Goal: Task Accomplishment & Management: Use online tool/utility

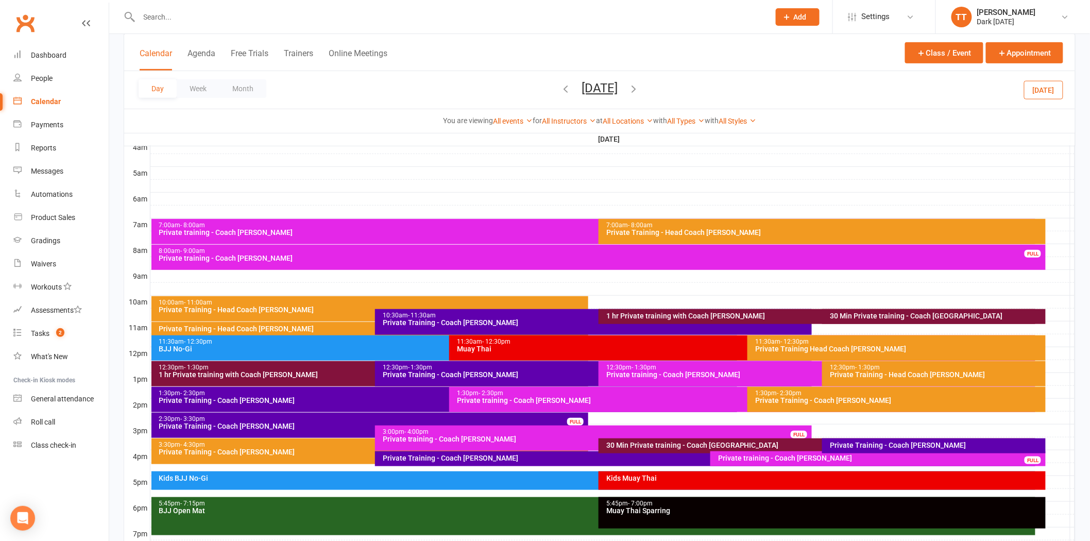
click at [219, 14] on input "text" at bounding box center [449, 17] width 627 height 14
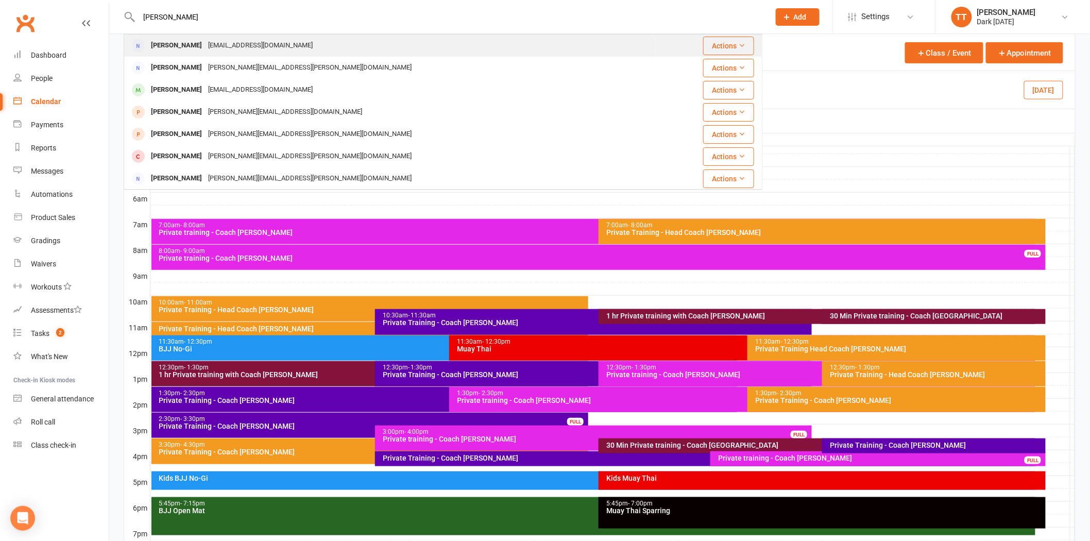
type input "[PERSON_NAME]"
click at [205, 43] on div "[EMAIL_ADDRESS][DOMAIN_NAME]" at bounding box center [260, 45] width 111 height 15
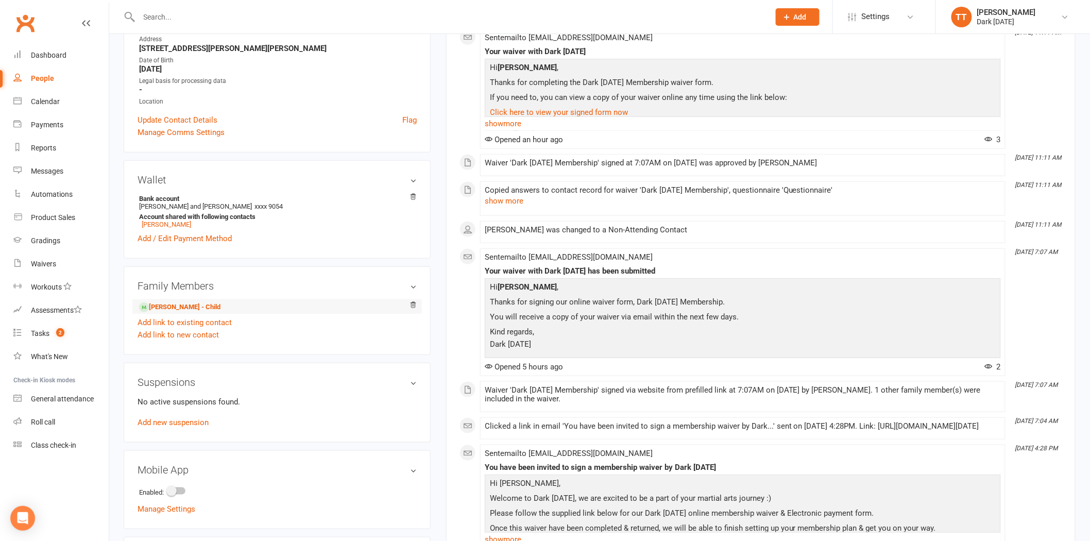
scroll to position [229, 0]
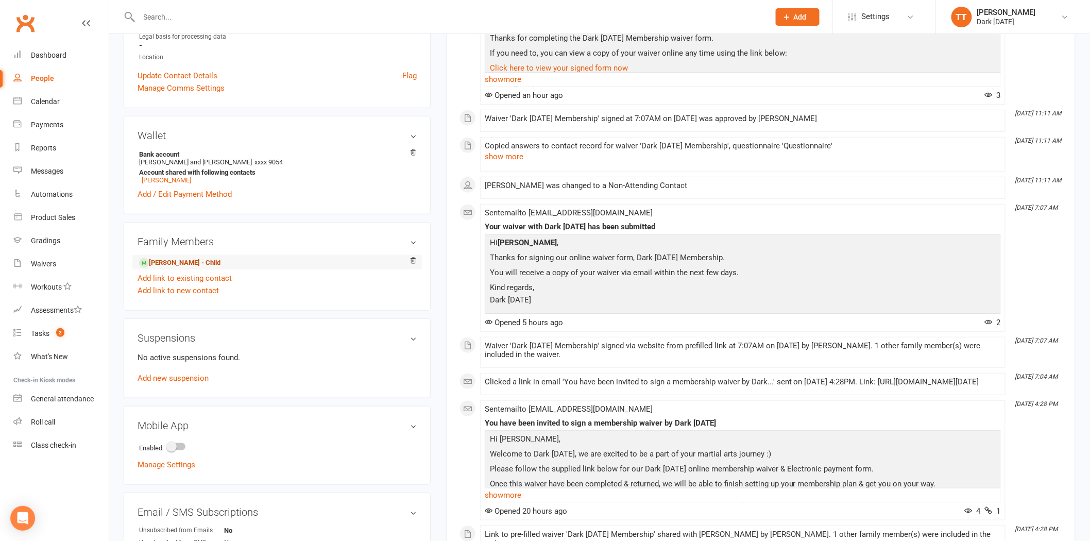
click at [175, 261] on link "[PERSON_NAME] - Child" at bounding box center [179, 263] width 81 height 11
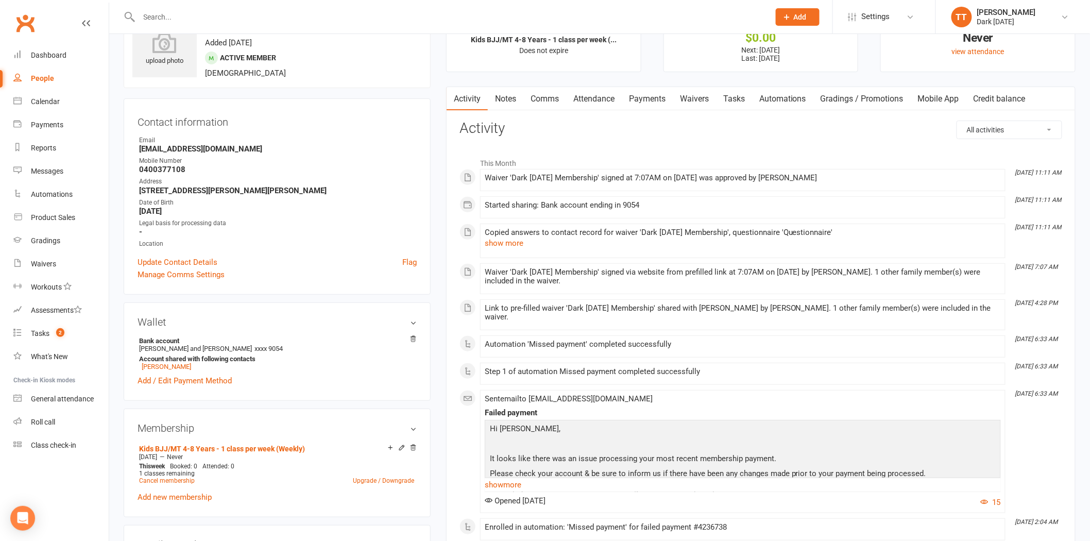
scroll to position [57, 0]
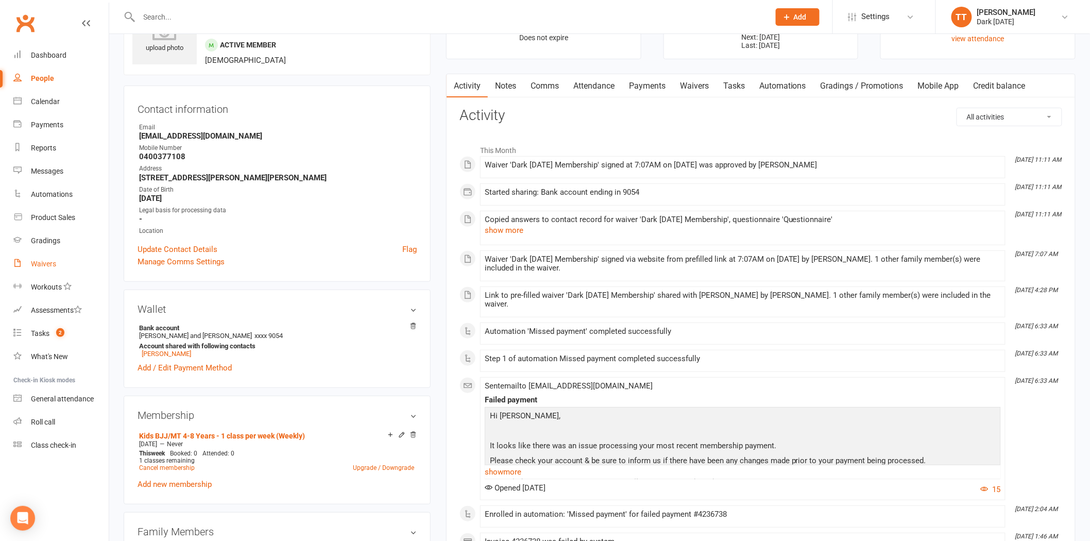
click at [45, 264] on div "Waivers" at bounding box center [43, 264] width 25 height 8
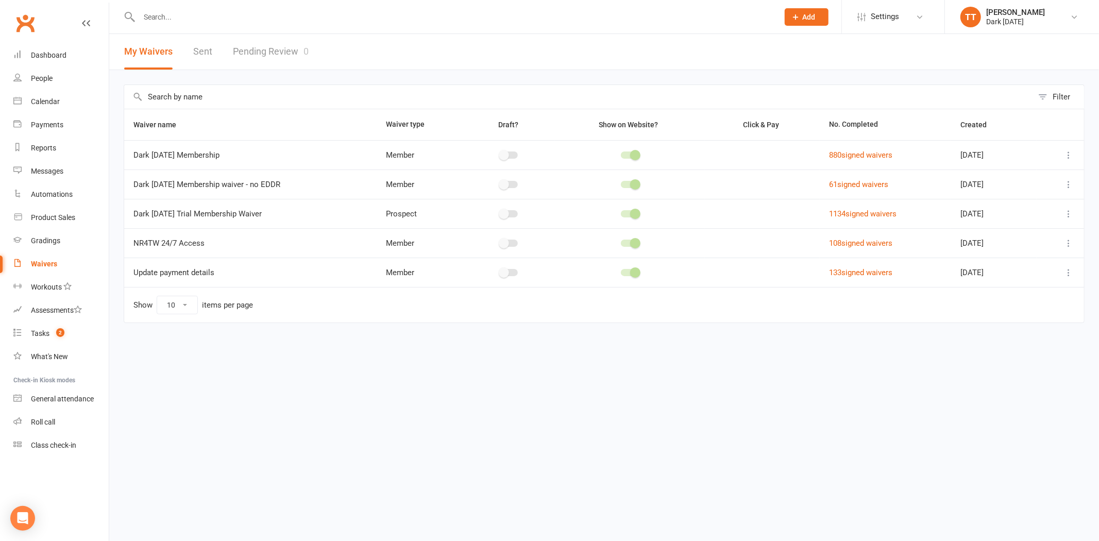
click at [272, 49] on link "Pending Review 0" at bounding box center [271, 52] width 76 height 36
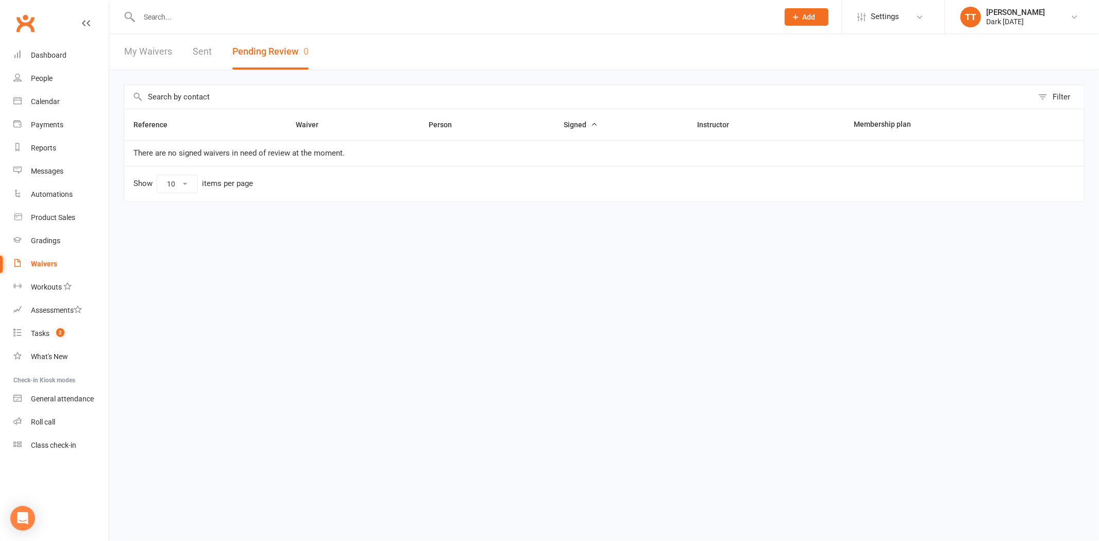
click at [167, 18] on input "text" at bounding box center [453, 17] width 635 height 14
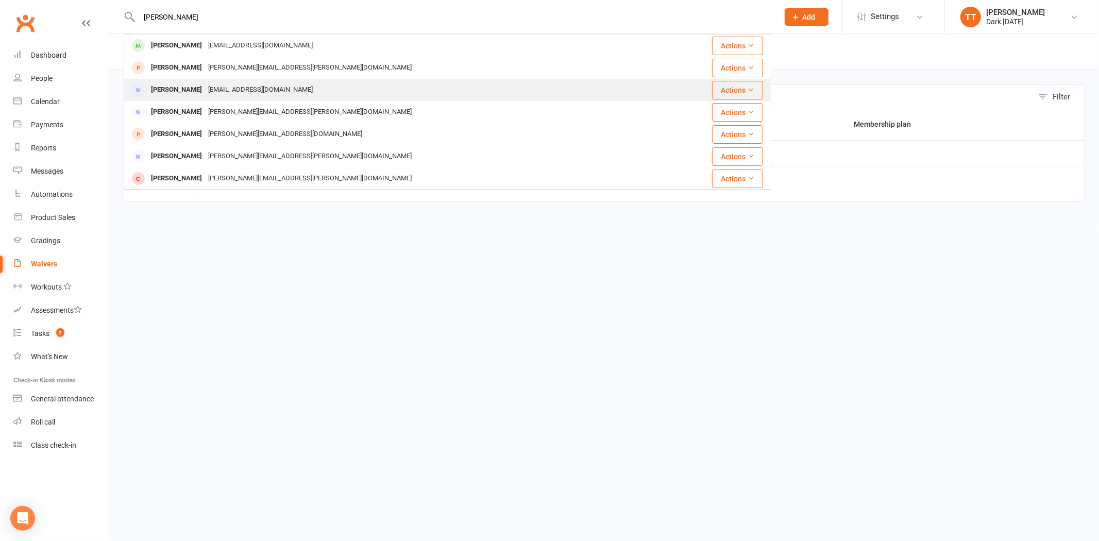
type input "[PERSON_NAME]"
click at [178, 85] on div "[PERSON_NAME]" at bounding box center [176, 89] width 57 height 15
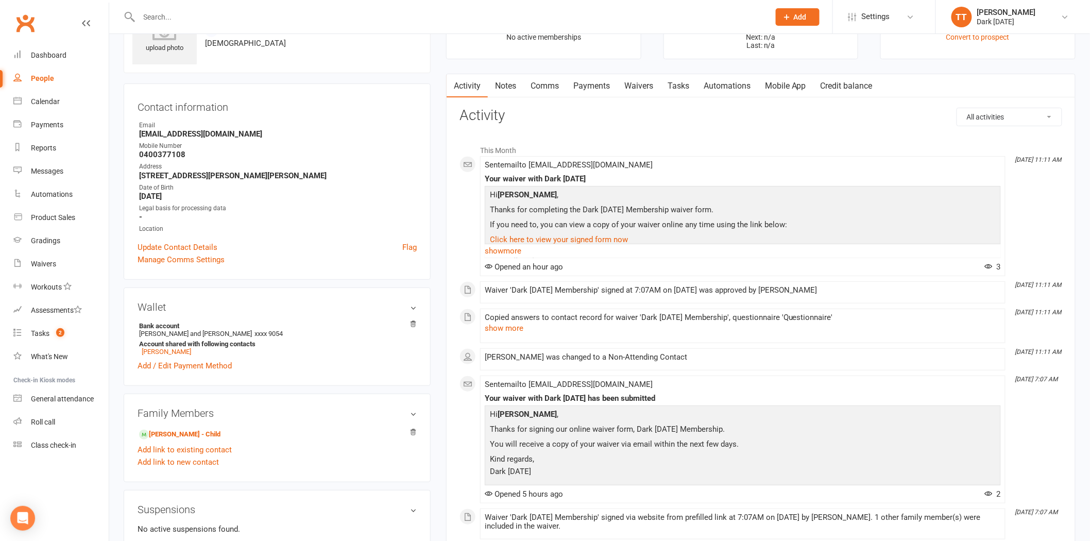
scroll to position [229, 0]
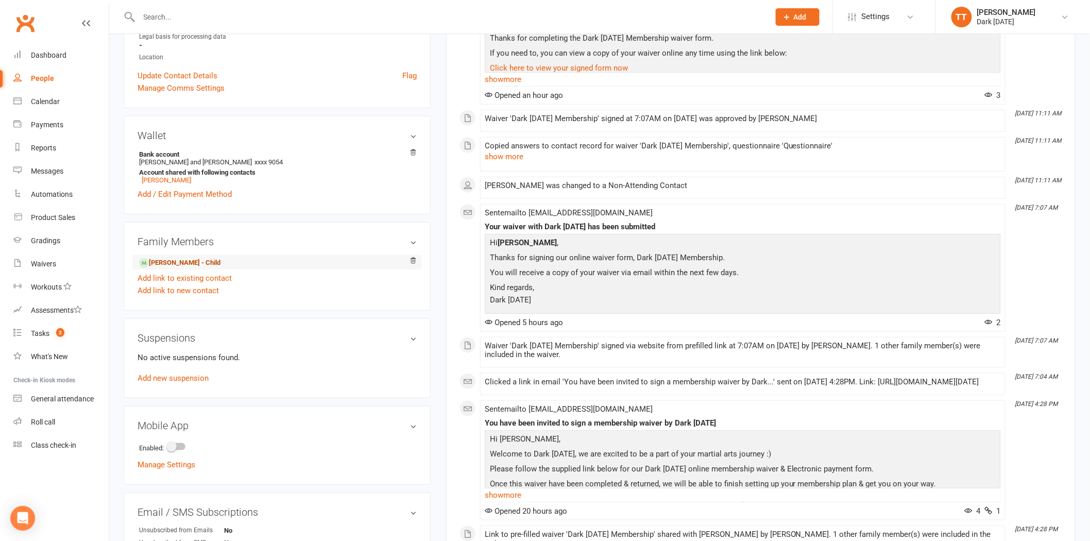
click at [187, 265] on link "[PERSON_NAME] - Child" at bounding box center [179, 263] width 81 height 11
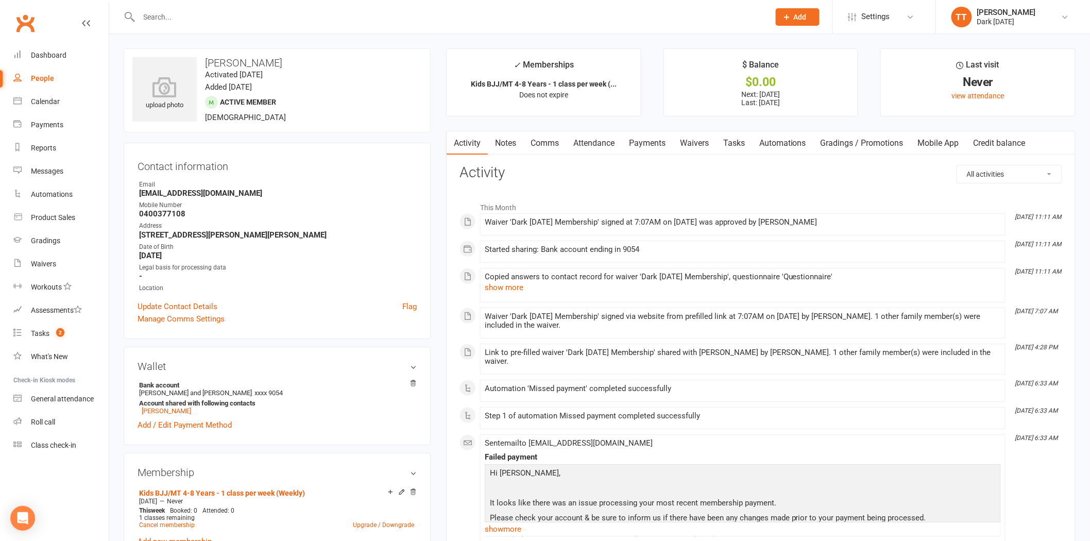
click at [176, 17] on input "text" at bounding box center [449, 17] width 627 height 14
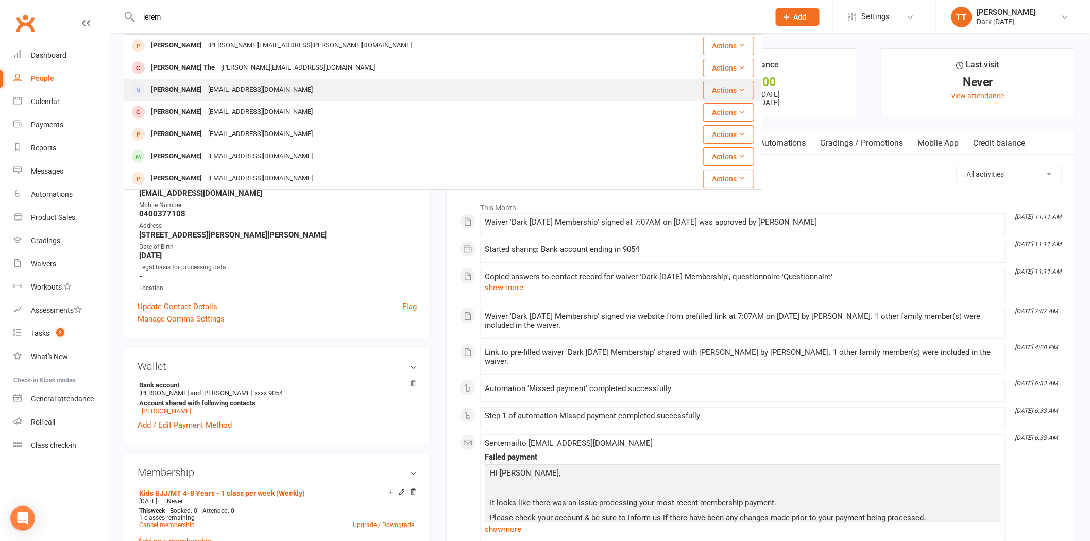
type input "jerem"
click at [258, 85] on div "[EMAIL_ADDRESS][DOMAIN_NAME]" at bounding box center [260, 89] width 111 height 15
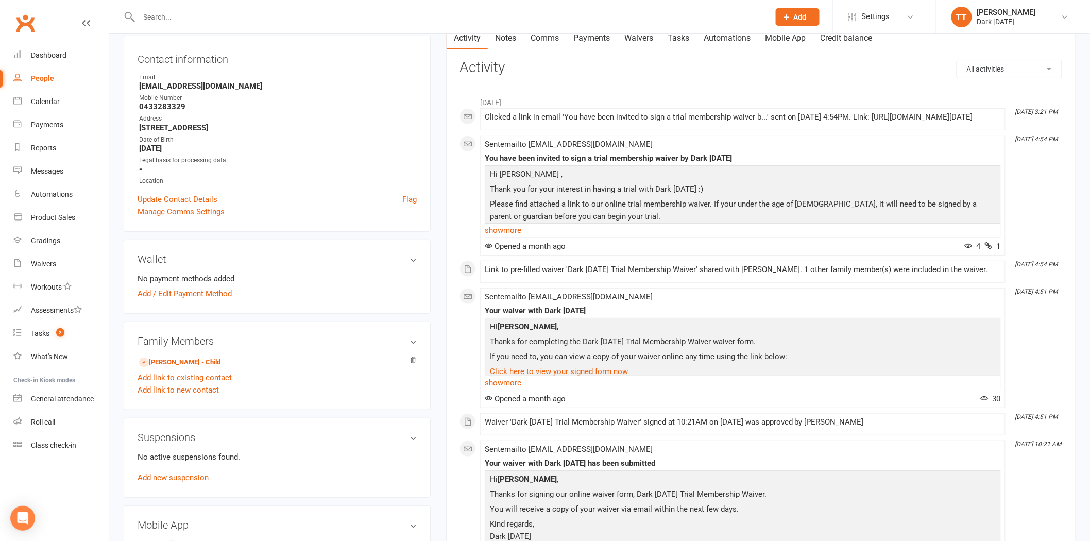
scroll to position [114, 0]
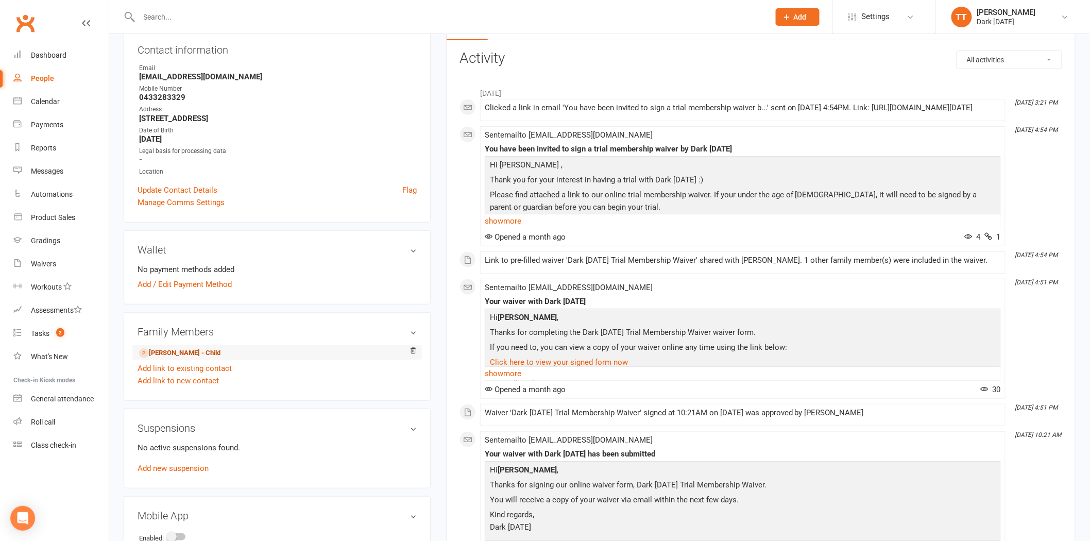
click at [214, 353] on link "[PERSON_NAME] - Child" at bounding box center [179, 353] width 81 height 11
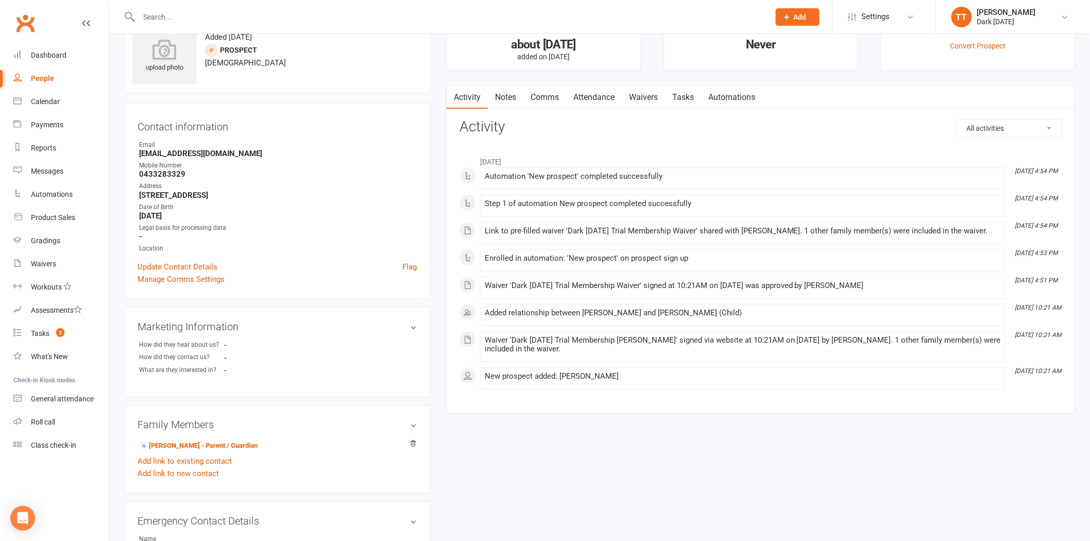
scroll to position [57, 0]
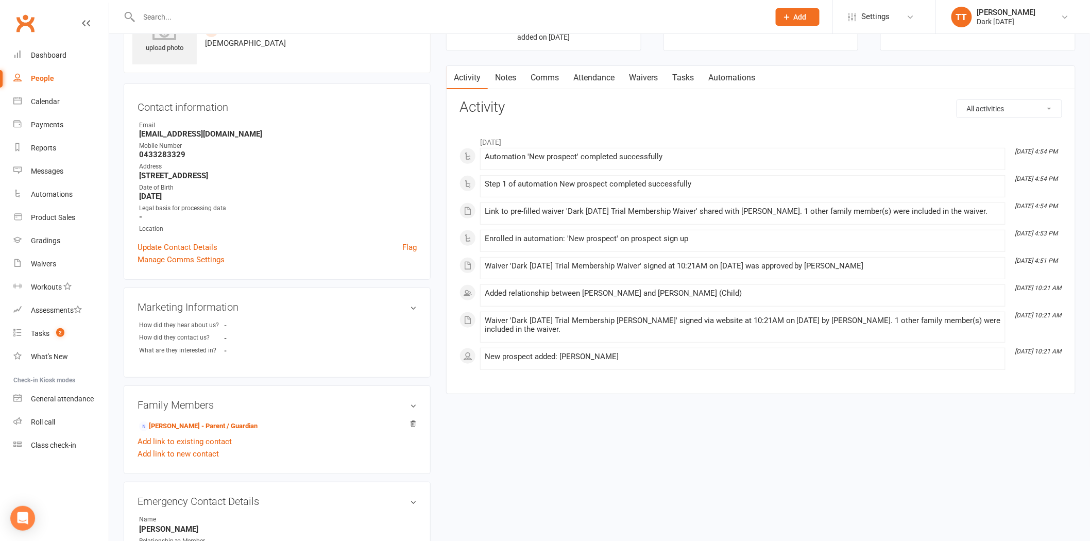
click at [646, 78] on link "Waivers" at bounding box center [643, 78] width 43 height 24
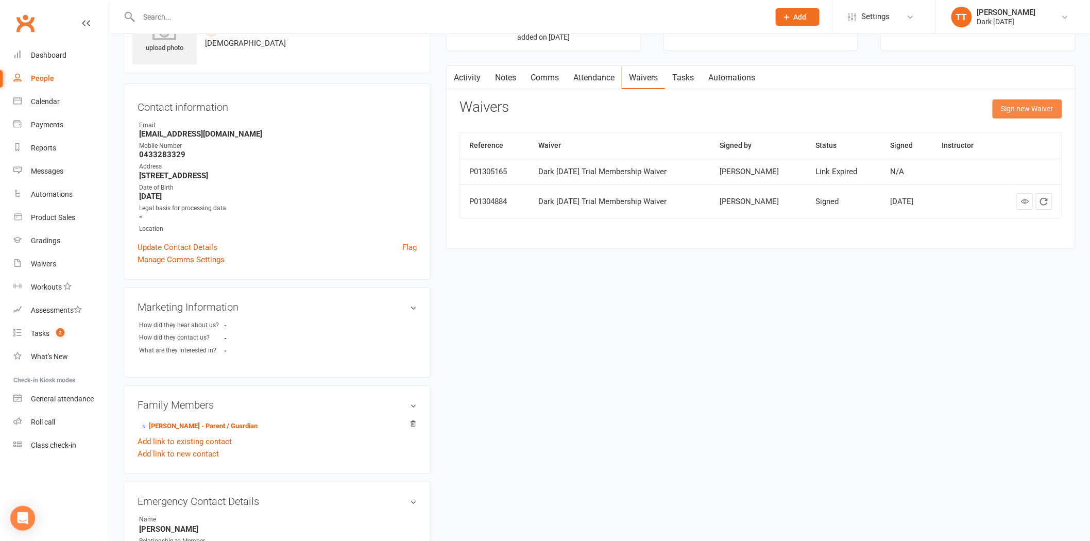
click at [1014, 106] on button "Sign new Waiver" at bounding box center [1028, 108] width 70 height 19
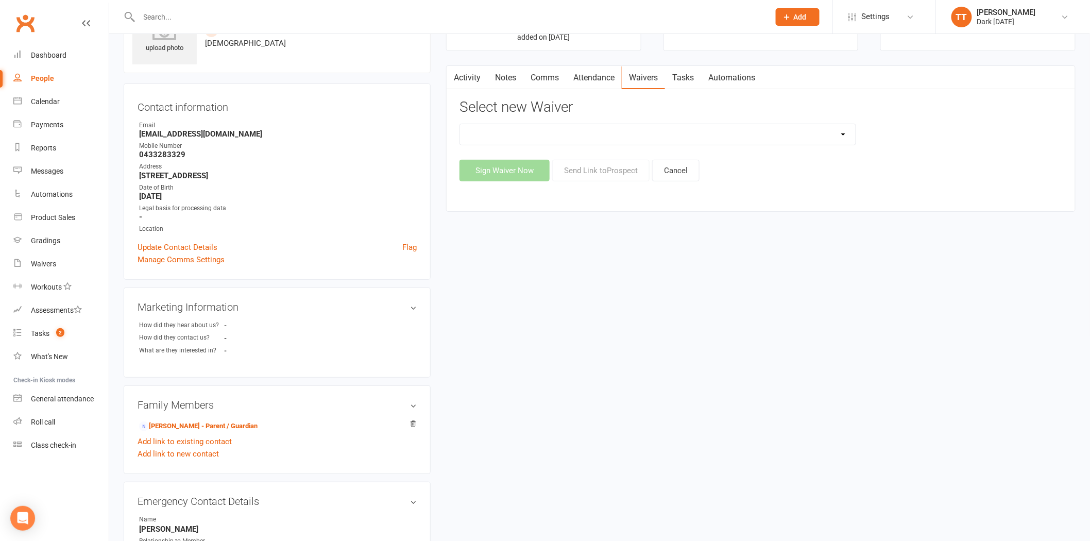
click at [665, 137] on select "Dark [DATE] Membership Dark [DATE] Membership waiver - no EDDR Dark [DATE] Tria…" at bounding box center [658, 134] width 396 height 21
select select "9790"
click at [460, 124] on select "Dark [DATE] Membership Dark [DATE] Membership waiver - no EDDR Dark [DATE] Tria…" at bounding box center [658, 134] width 396 height 21
click at [574, 171] on button "Send Link to [GEOGRAPHIC_DATA]" at bounding box center [600, 171] width 97 height 22
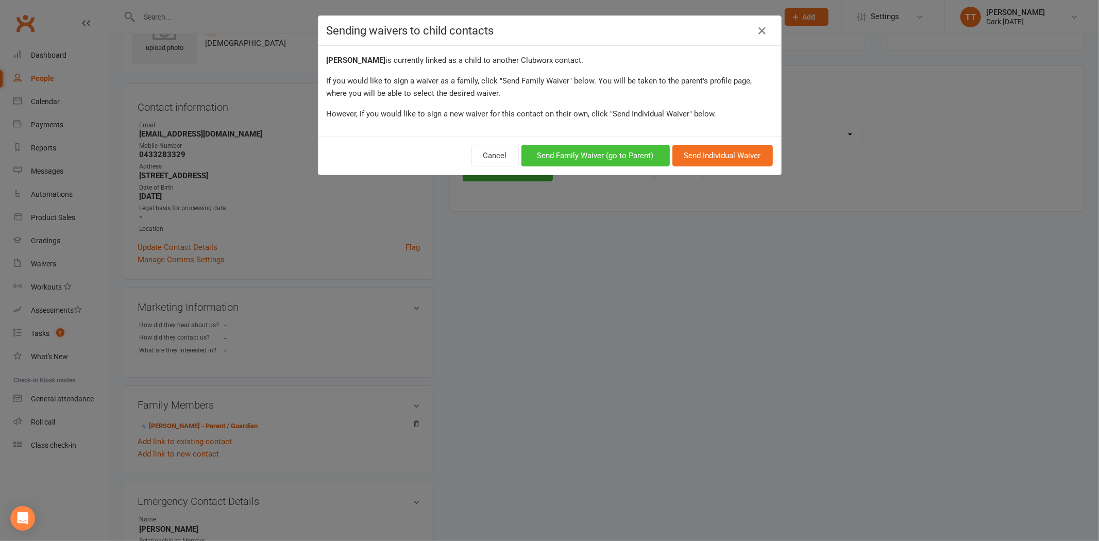
click at [551, 157] on button "Send Family Waiver (go to Parent)" at bounding box center [595, 156] width 148 height 22
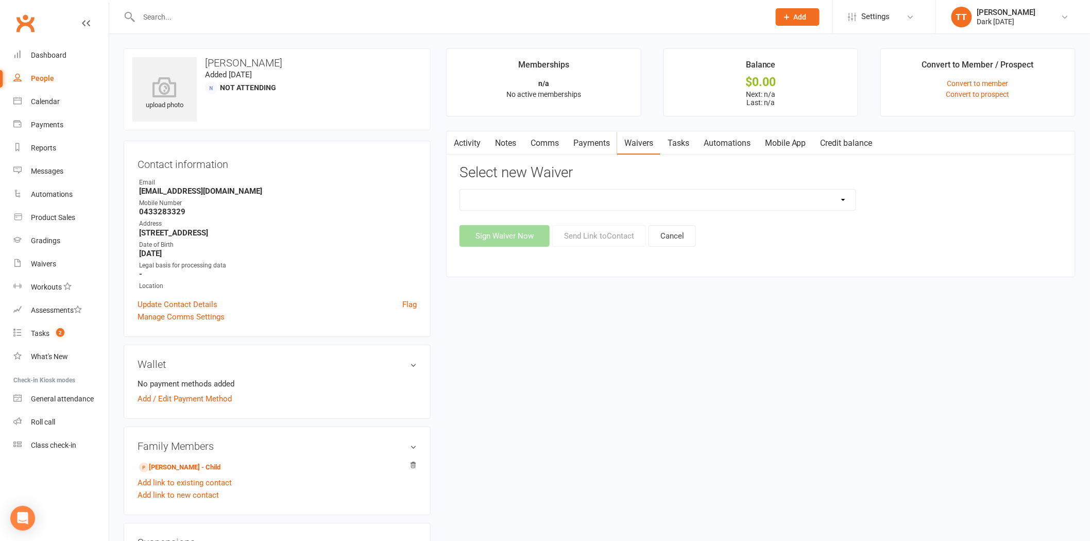
click at [595, 197] on select "Dark [DATE] Membership Dark [DATE] Membership waiver - no EDDR Dark [DATE] Tria…" at bounding box center [658, 200] width 396 height 21
select select "9790"
click at [460, 190] on select "Dark [DATE] Membership Dark [DATE] Membership waiver - no EDDR Dark [DATE] Tria…" at bounding box center [658, 200] width 396 height 21
click at [580, 233] on button "Send Link to Contact" at bounding box center [599, 236] width 94 height 22
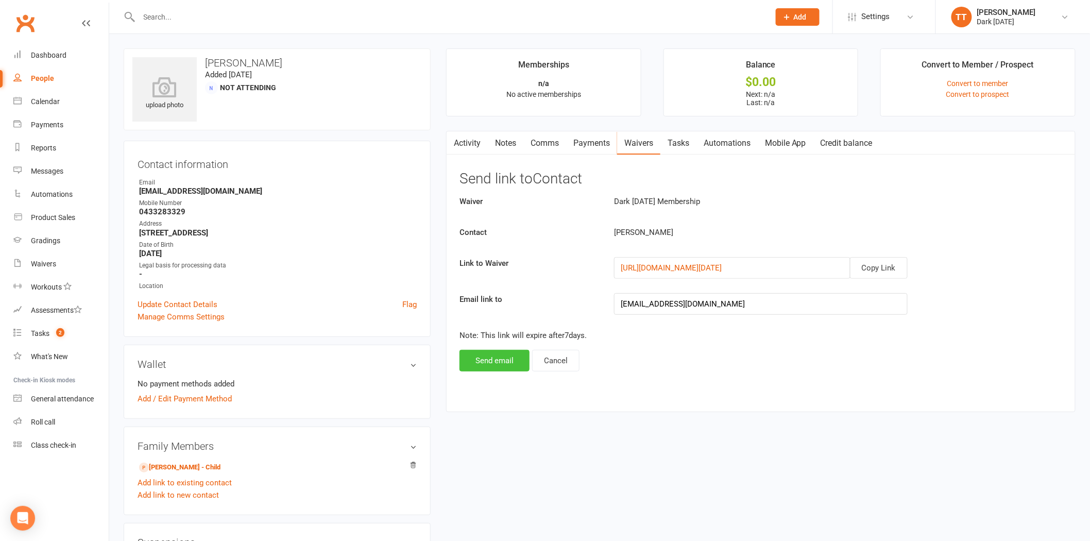
click at [490, 363] on button "Send email" at bounding box center [495, 361] width 70 height 22
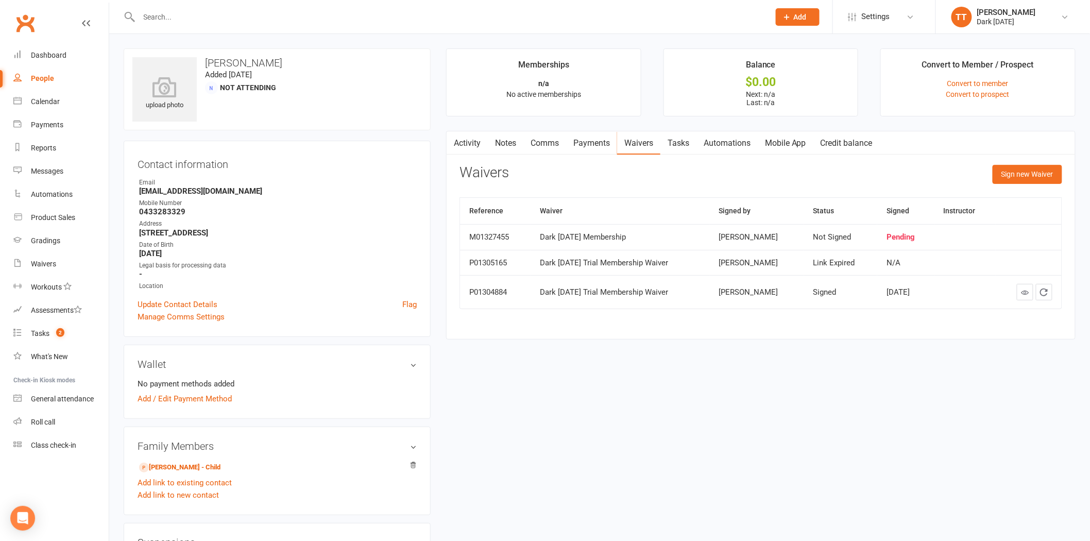
click at [220, 10] on input "text" at bounding box center [449, 17] width 627 height 14
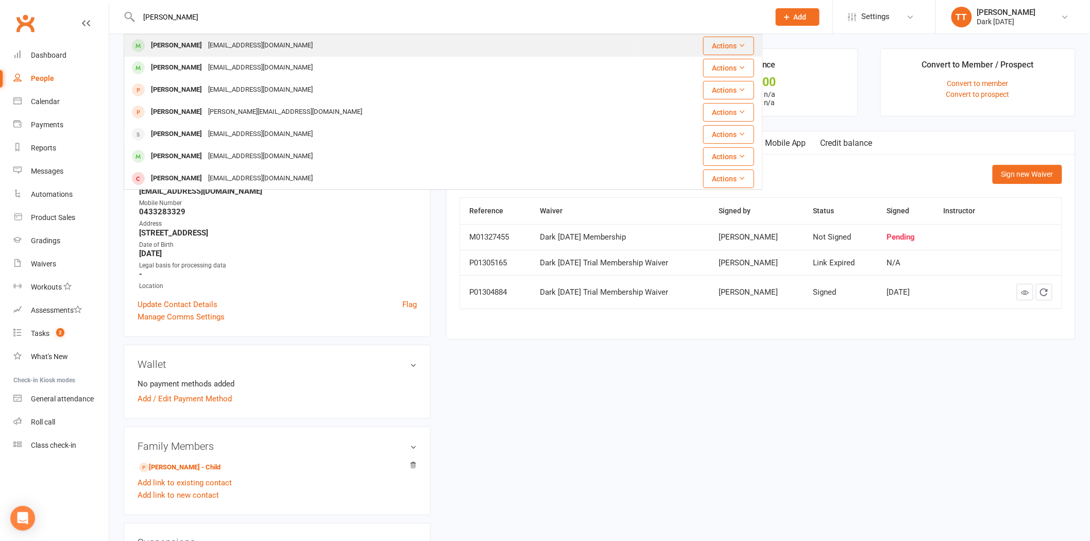
type input "[PERSON_NAME]"
click at [215, 40] on div "[EMAIL_ADDRESS][DOMAIN_NAME]" at bounding box center [260, 45] width 111 height 15
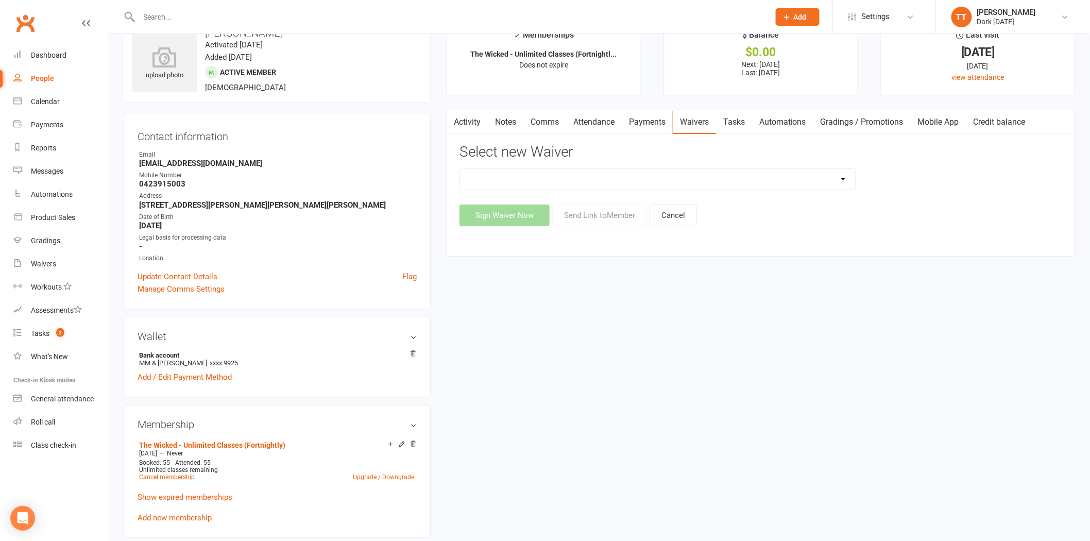
scroll to position [57, 0]
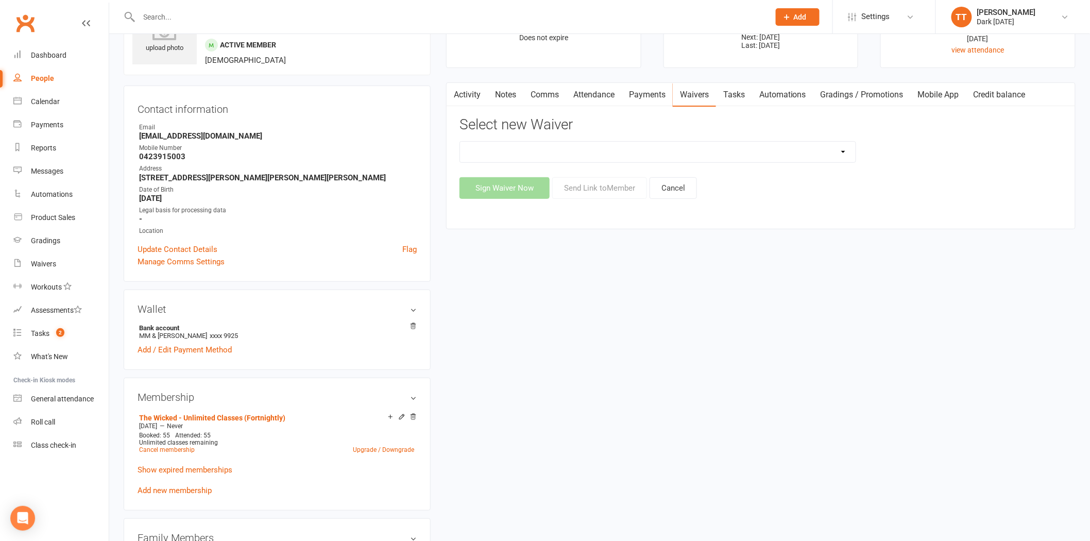
click at [629, 146] on select "Dark [DATE] Membership Dark [DATE] Membership waiver - no EDDR Dark [DATE] Tria…" at bounding box center [658, 152] width 396 height 21
select select "9904"
click at [460, 142] on select "Dark [DATE] Membership Dark [DATE] Membership waiver - no EDDR Dark [DATE] Tria…" at bounding box center [658, 152] width 396 height 21
click at [635, 96] on link "Payments" at bounding box center [647, 95] width 51 height 24
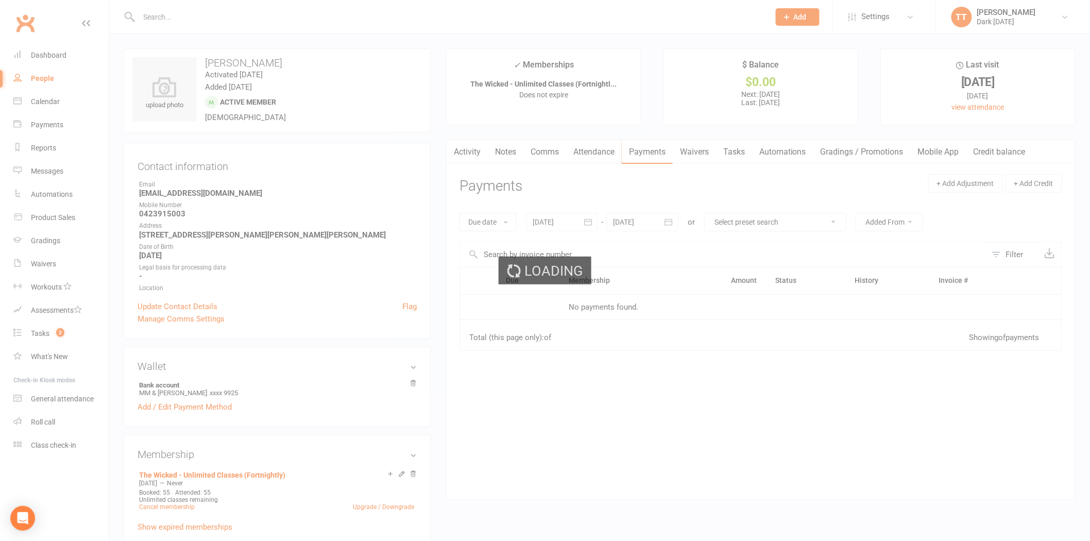
click at [703, 93] on div "Loading" at bounding box center [545, 270] width 1090 height 541
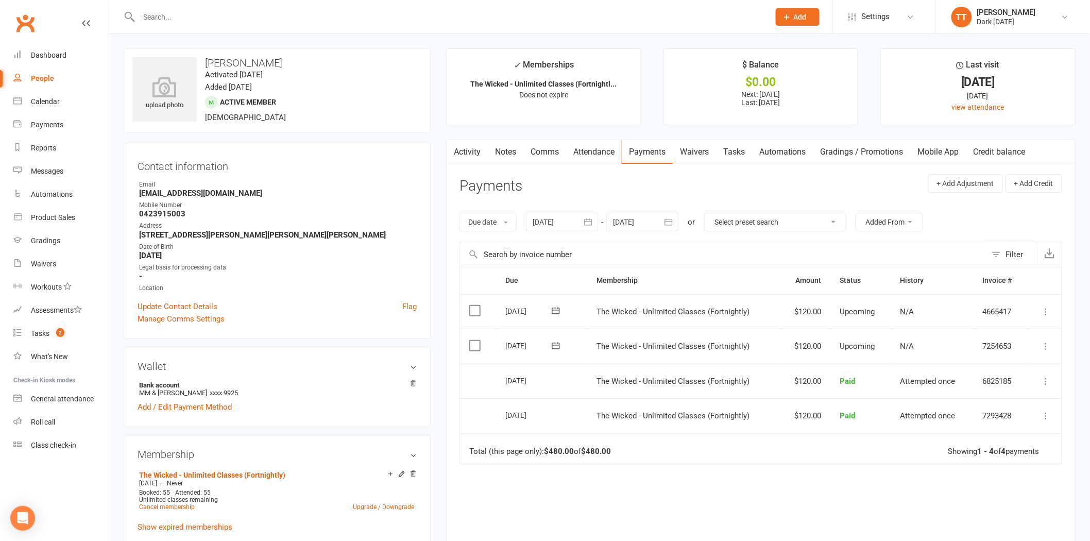
click at [699, 146] on link "Waivers" at bounding box center [694, 152] width 43 height 24
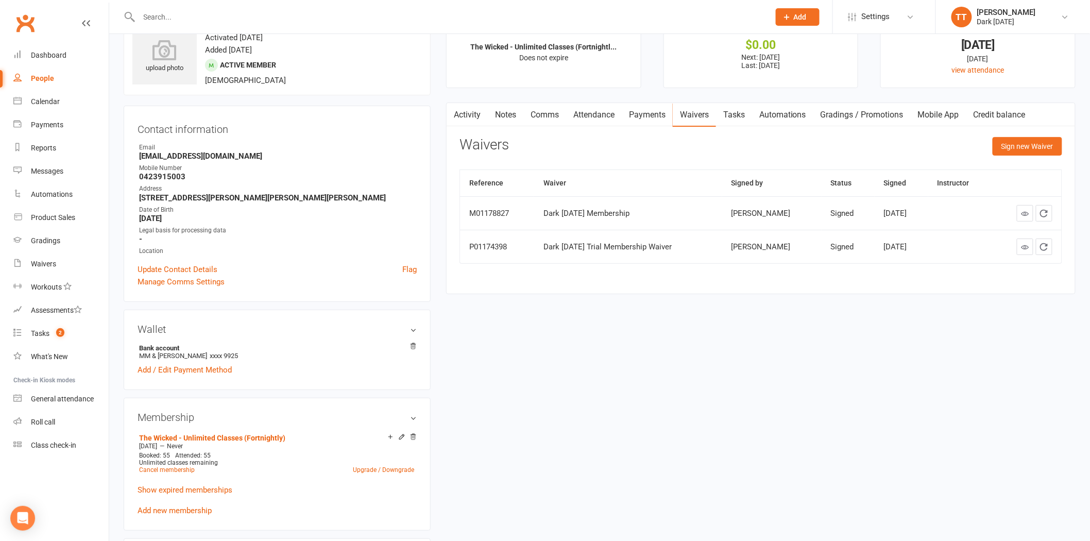
scroll to position [57, 0]
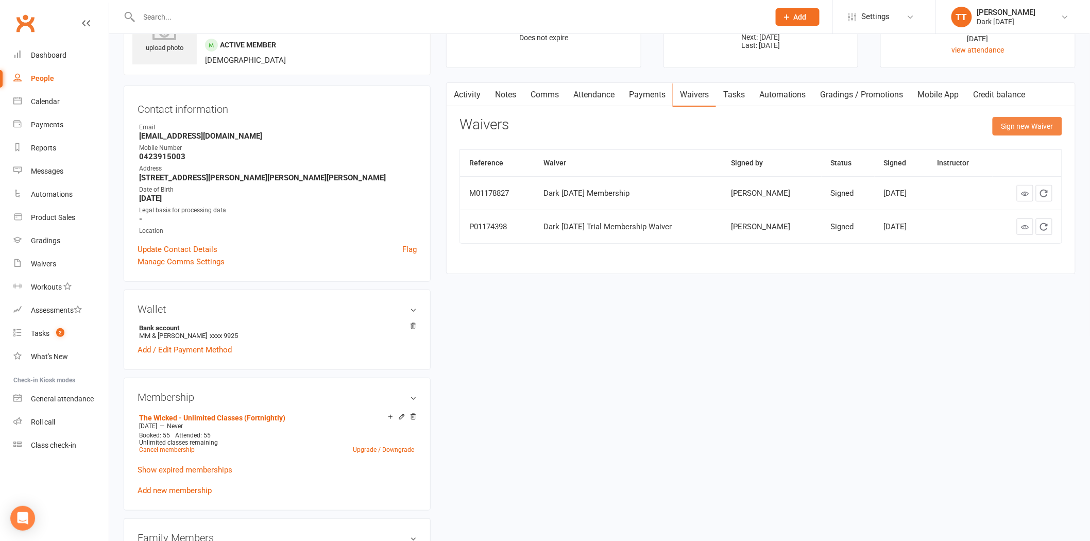
click at [1003, 123] on button "Sign new Waiver" at bounding box center [1028, 126] width 70 height 19
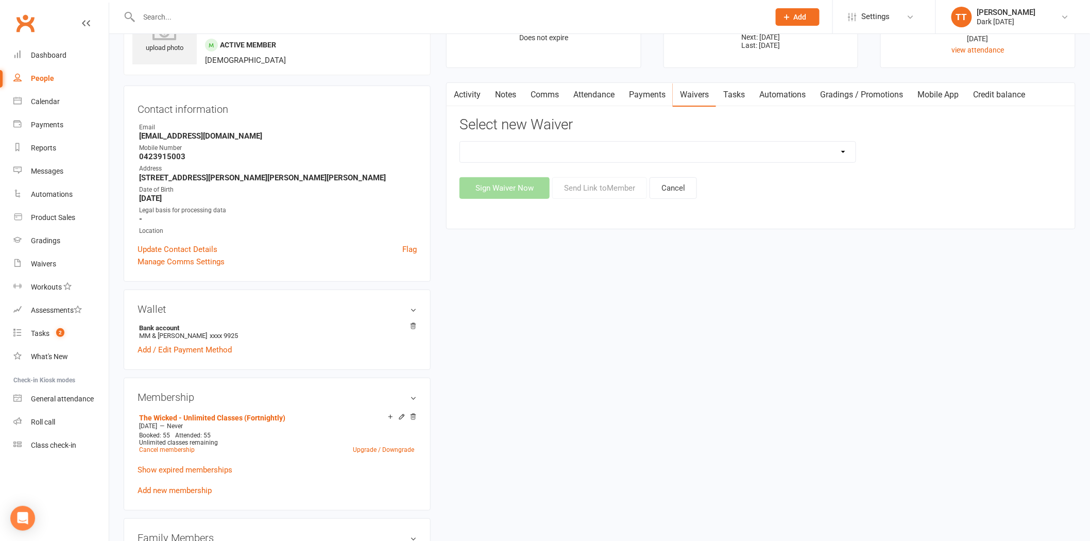
click at [558, 147] on select "Dark [DATE] Membership Dark [DATE] Membership waiver - no EDDR Dark [DATE] Tria…" at bounding box center [658, 152] width 396 height 21
select select "9904"
click at [460, 142] on select "Dark [DATE] Membership Dark [DATE] Membership waiver - no EDDR Dark [DATE] Tria…" at bounding box center [658, 152] width 396 height 21
click at [598, 184] on button "Send Link to Member" at bounding box center [599, 188] width 95 height 22
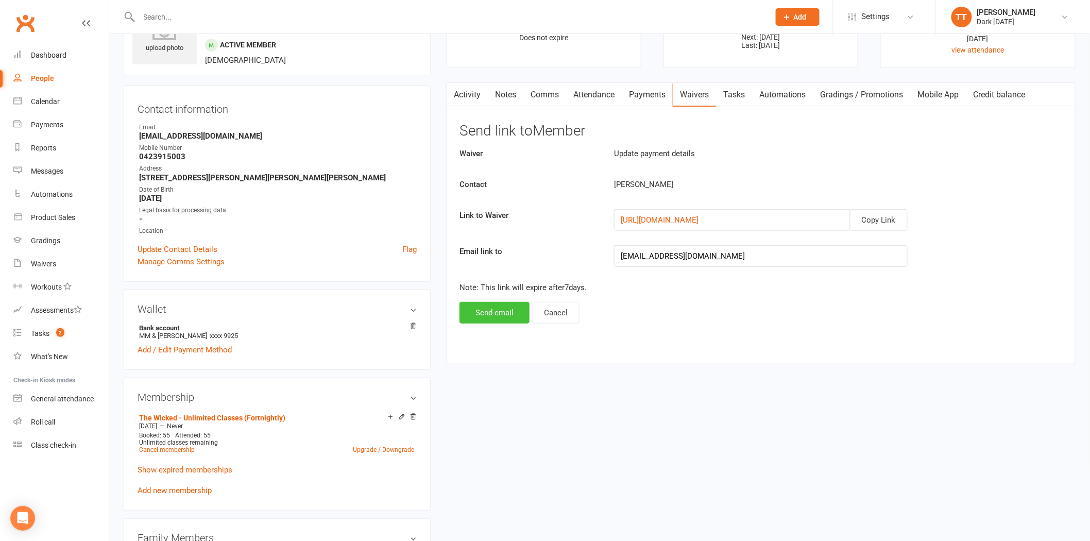
click at [502, 317] on button "Send email" at bounding box center [495, 313] width 70 height 22
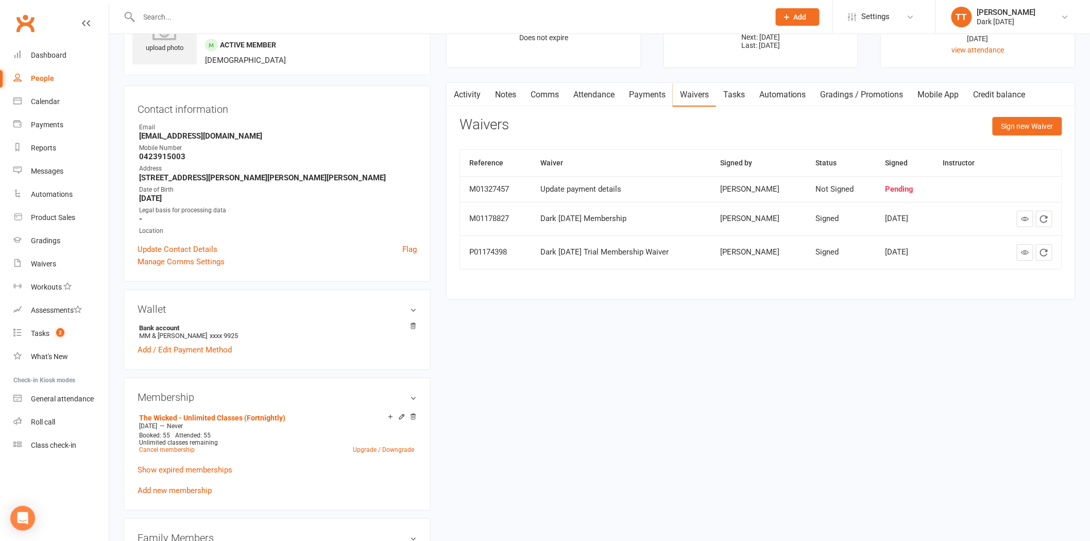
click at [225, 15] on input "text" at bounding box center [449, 17] width 627 height 14
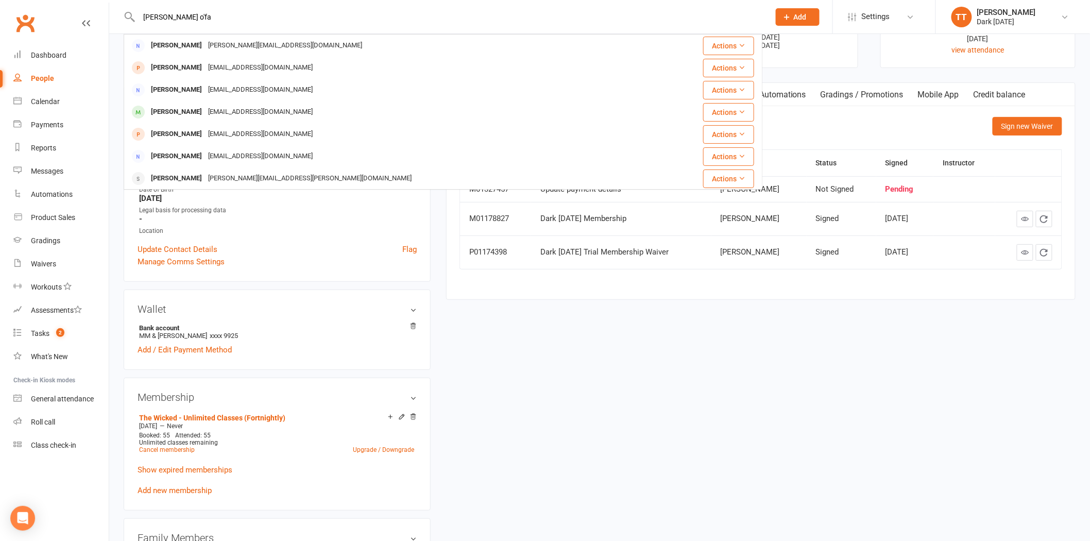
type input "[PERSON_NAME] o'fa"
click at [227, 64] on div "[EMAIL_ADDRESS][DOMAIN_NAME]" at bounding box center [260, 67] width 111 height 15
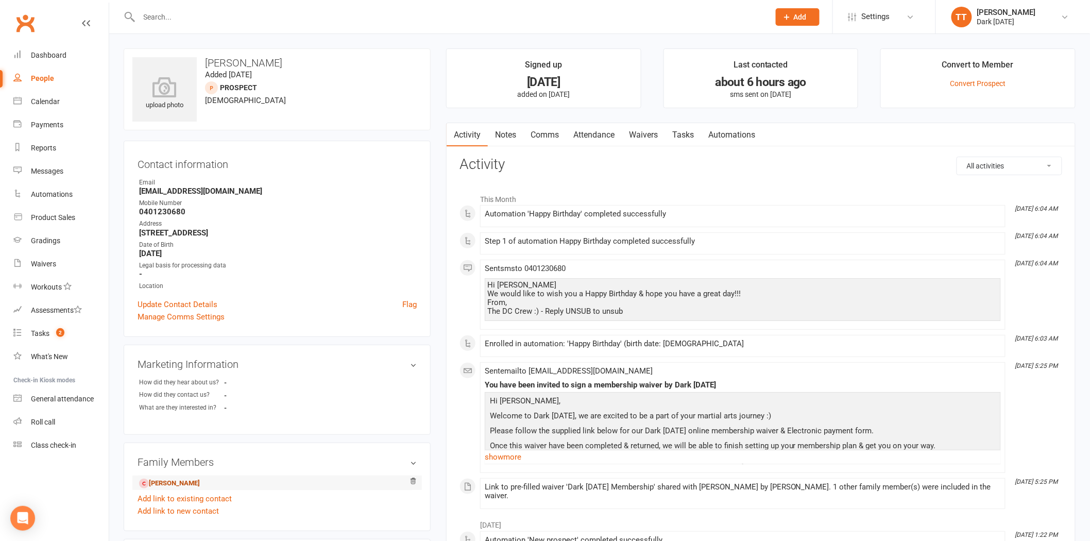
click at [200, 480] on link "[PERSON_NAME]" at bounding box center [169, 483] width 61 height 11
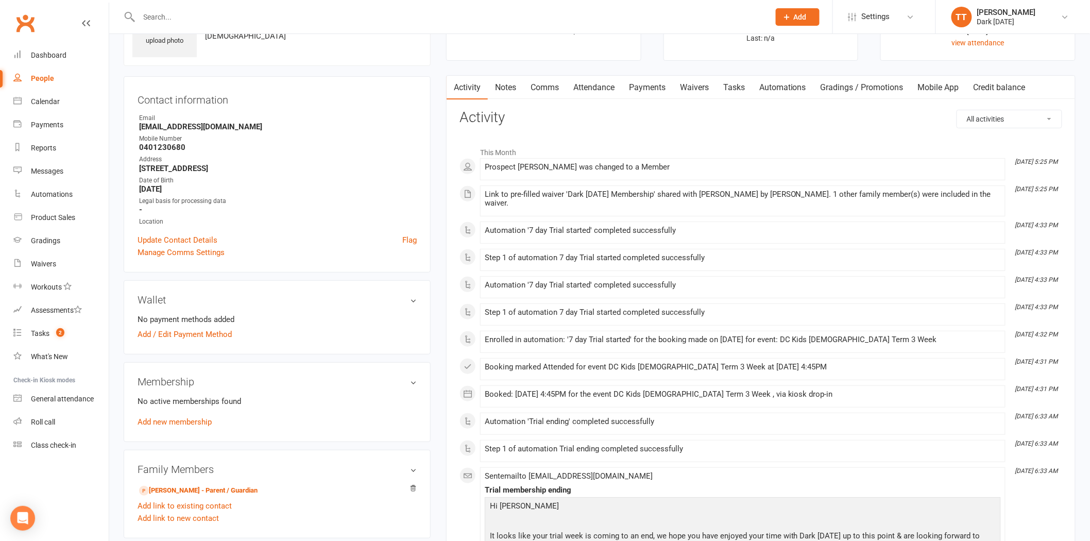
scroll to position [57, 0]
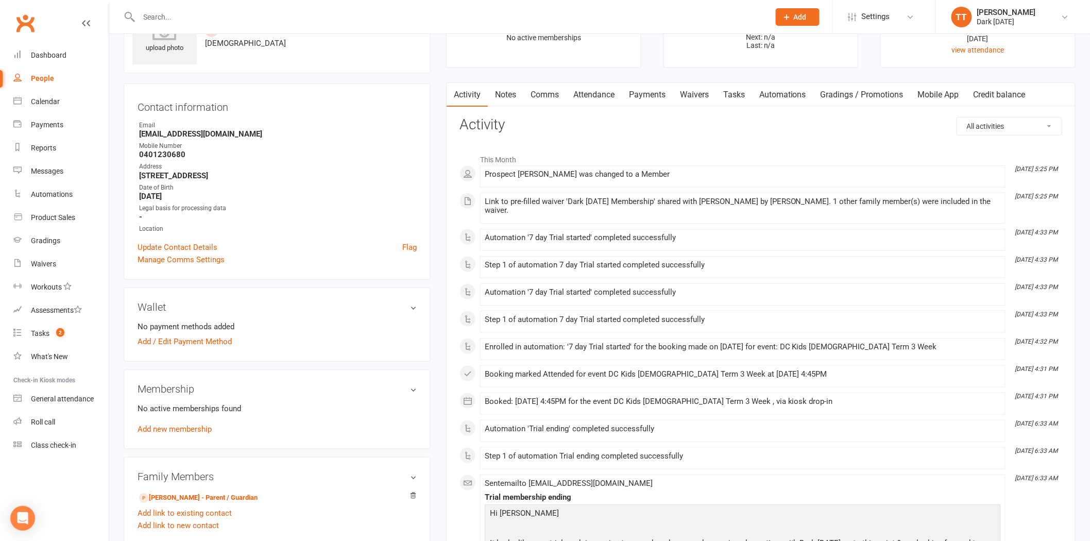
click at [704, 91] on link "Waivers" at bounding box center [694, 95] width 43 height 24
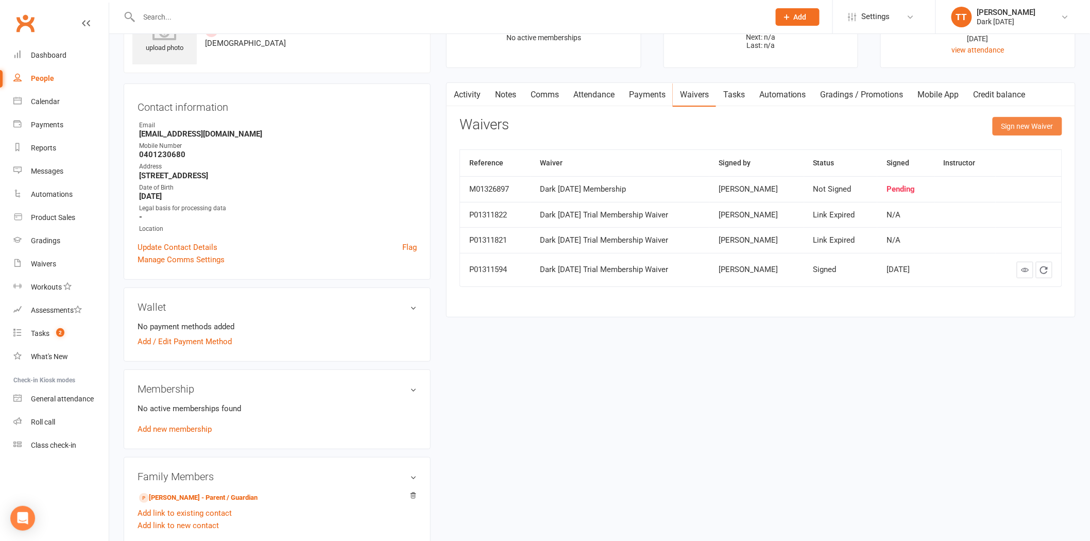
click at [1017, 128] on button "Sign new Waiver" at bounding box center [1028, 126] width 70 height 19
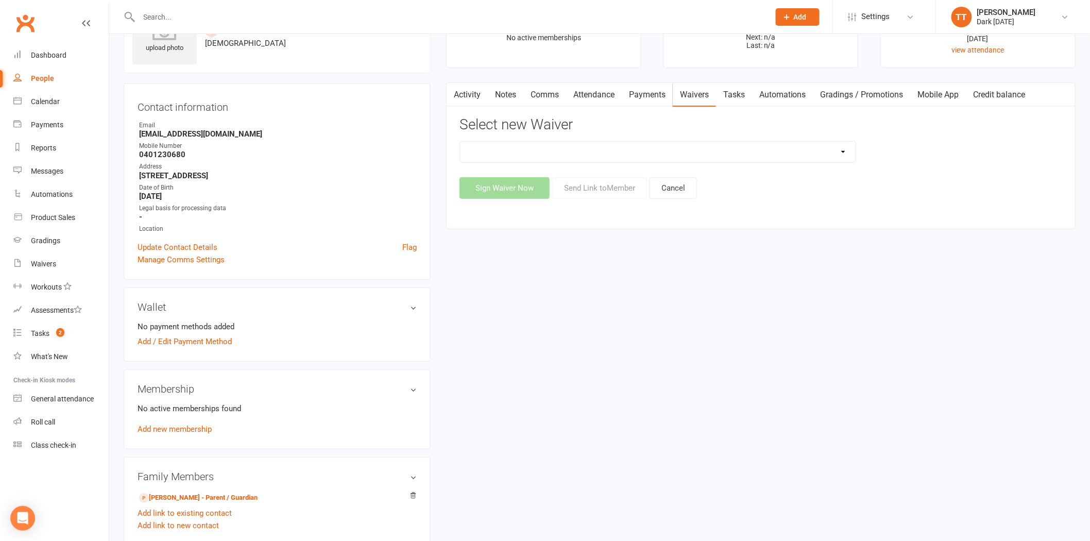
click at [551, 149] on select "Dark [DATE] Membership Dark [DATE] Membership waiver - no EDDR Dark [DATE] Tria…" at bounding box center [658, 152] width 396 height 21
select select "9790"
click at [460, 142] on select "Dark [DATE] Membership Dark [DATE] Membership waiver - no EDDR Dark [DATE] Tria…" at bounding box center [658, 152] width 396 height 21
click at [601, 182] on button "Send Link to Member" at bounding box center [599, 188] width 95 height 22
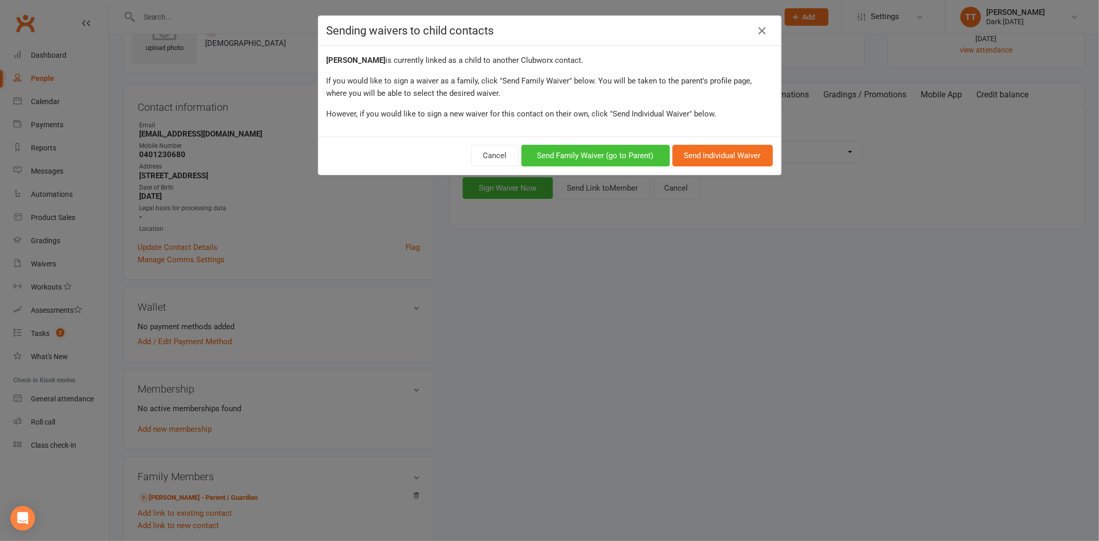
click at [574, 148] on button "Send Family Waiver (go to Parent)" at bounding box center [595, 156] width 148 height 22
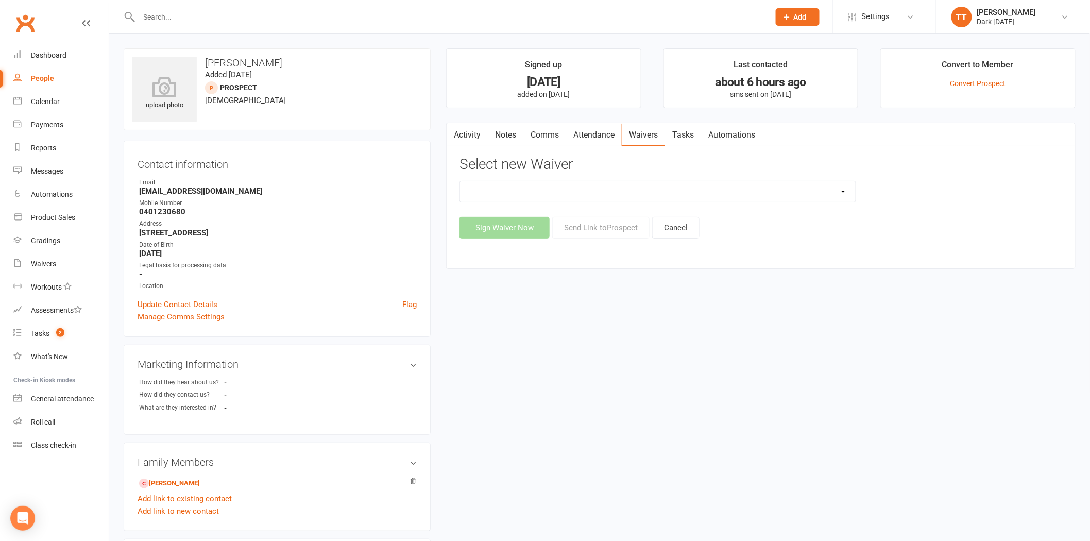
drag, startPoint x: 581, startPoint y: 193, endPoint x: 576, endPoint y: 199, distance: 7.7
click at [581, 193] on select "Dark [DATE] Membership Dark [DATE] Membership waiver - no EDDR Dark [DATE] Tria…" at bounding box center [658, 191] width 396 height 21
select select "9790"
click at [460, 181] on select "Dark [DATE] Membership Dark [DATE] Membership waiver - no EDDR Dark [DATE] Tria…" at bounding box center [658, 191] width 396 height 21
click at [595, 228] on button "Send Link to [GEOGRAPHIC_DATA]" at bounding box center [600, 228] width 97 height 22
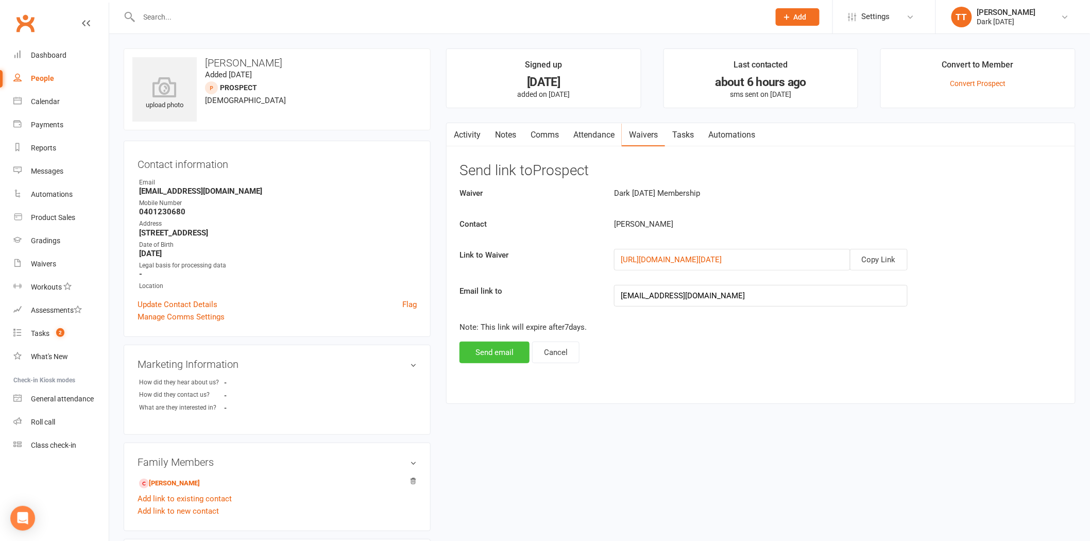
click at [514, 348] on button "Send email" at bounding box center [495, 353] width 70 height 22
